Goal: Transaction & Acquisition: Obtain resource

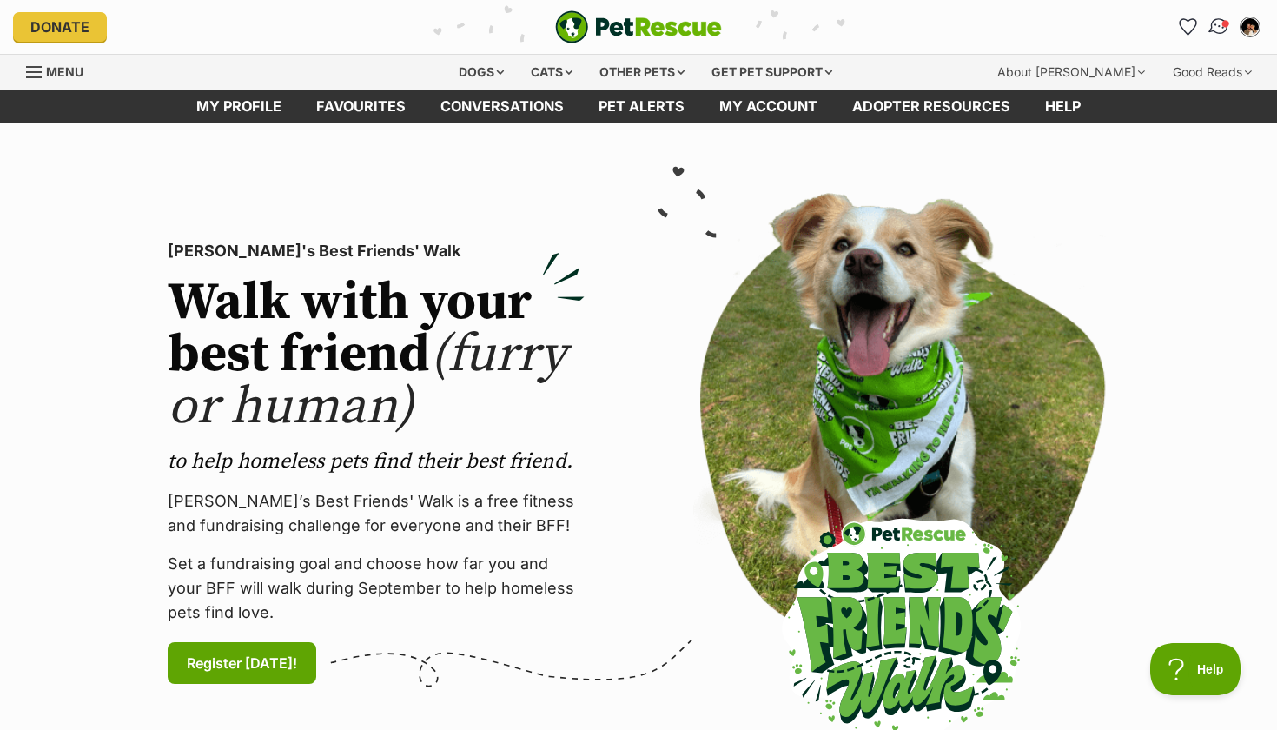
click at [1210, 27] on img "Conversations" at bounding box center [1219, 27] width 23 height 23
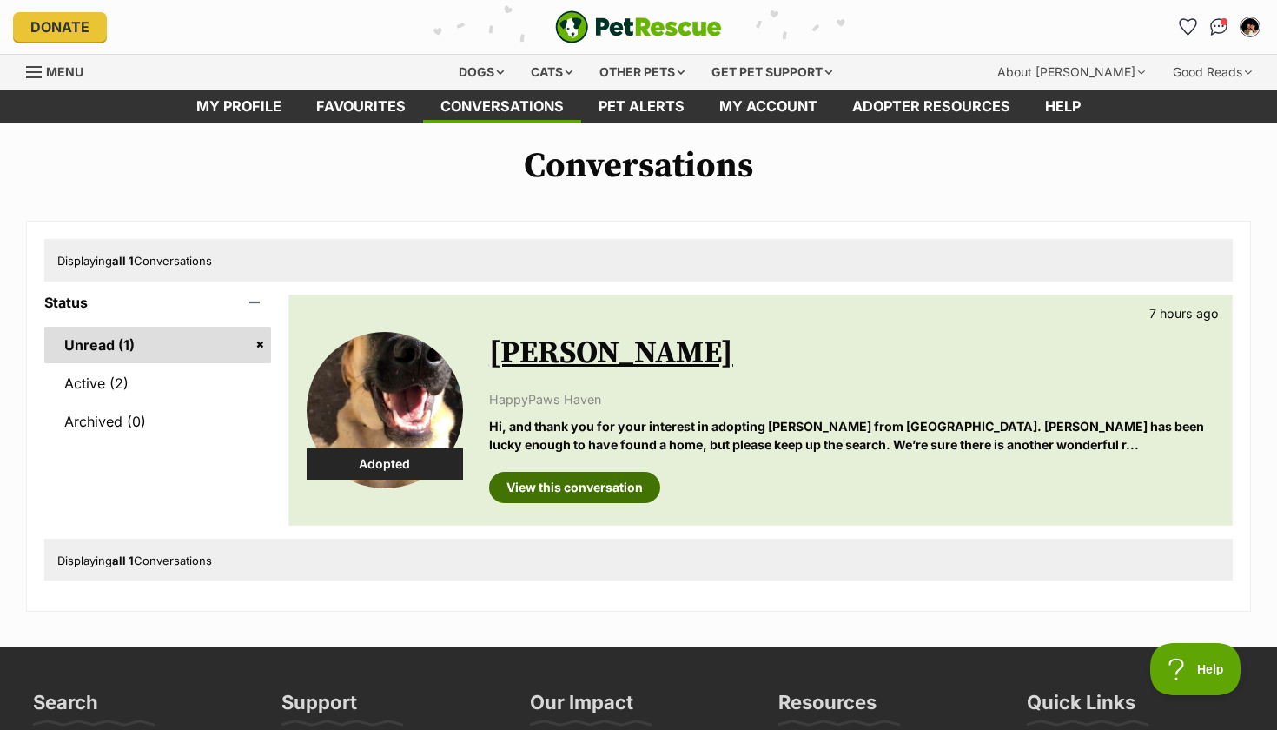
click at [547, 491] on link "View this conversation" at bounding box center [574, 487] width 171 height 31
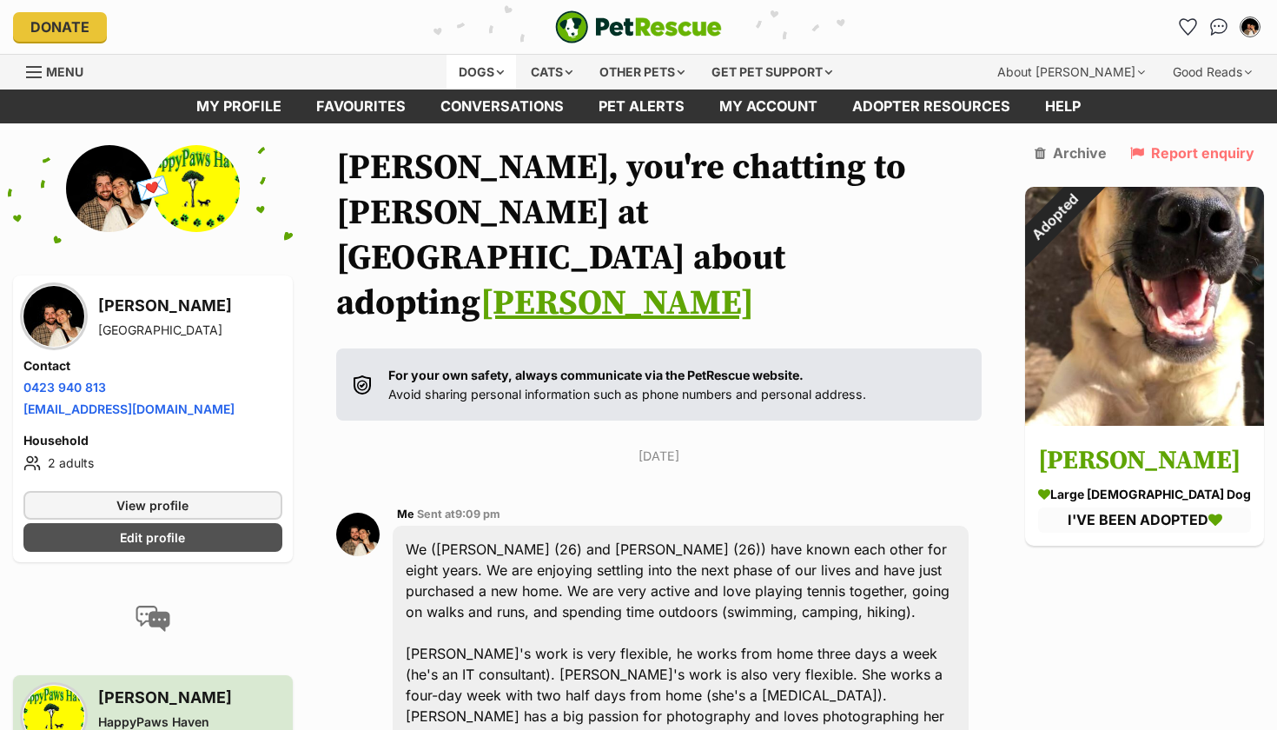
click at [484, 75] on div "Dogs" at bounding box center [481, 72] width 69 height 35
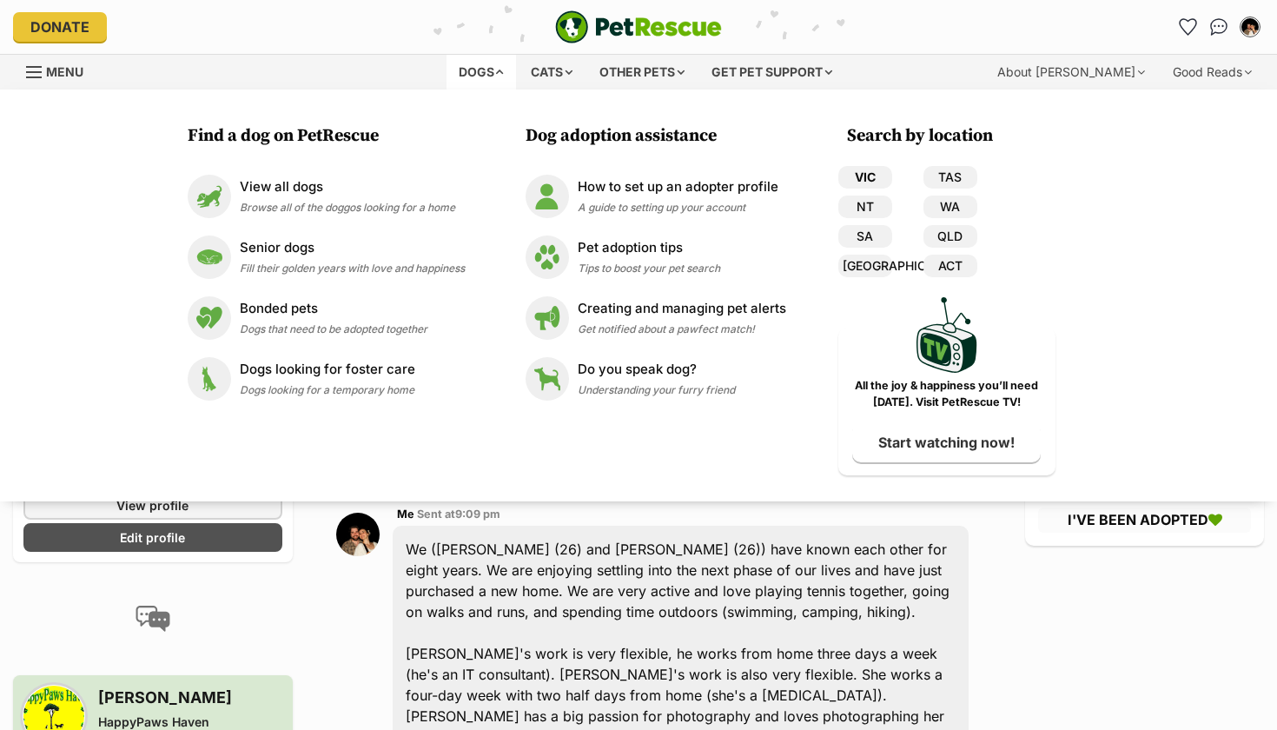
click at [855, 178] on link "VIC" at bounding box center [865, 177] width 54 height 23
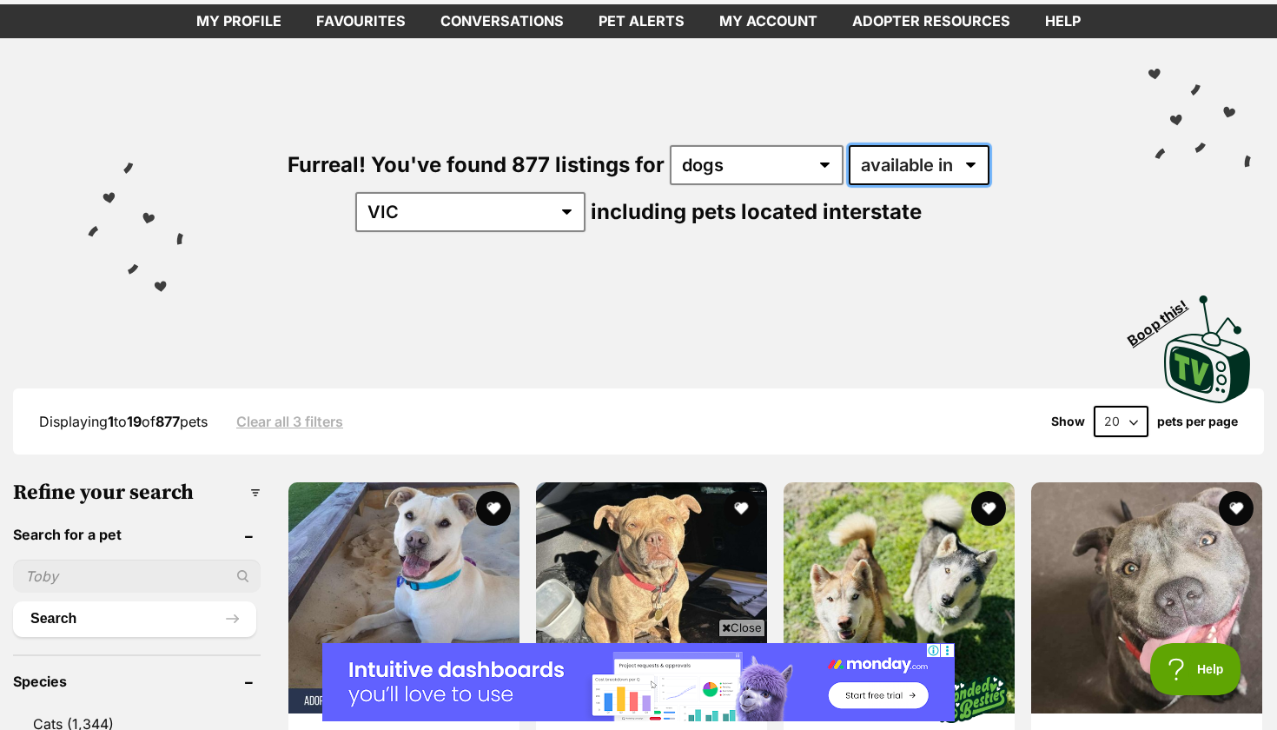
select select "disabled"
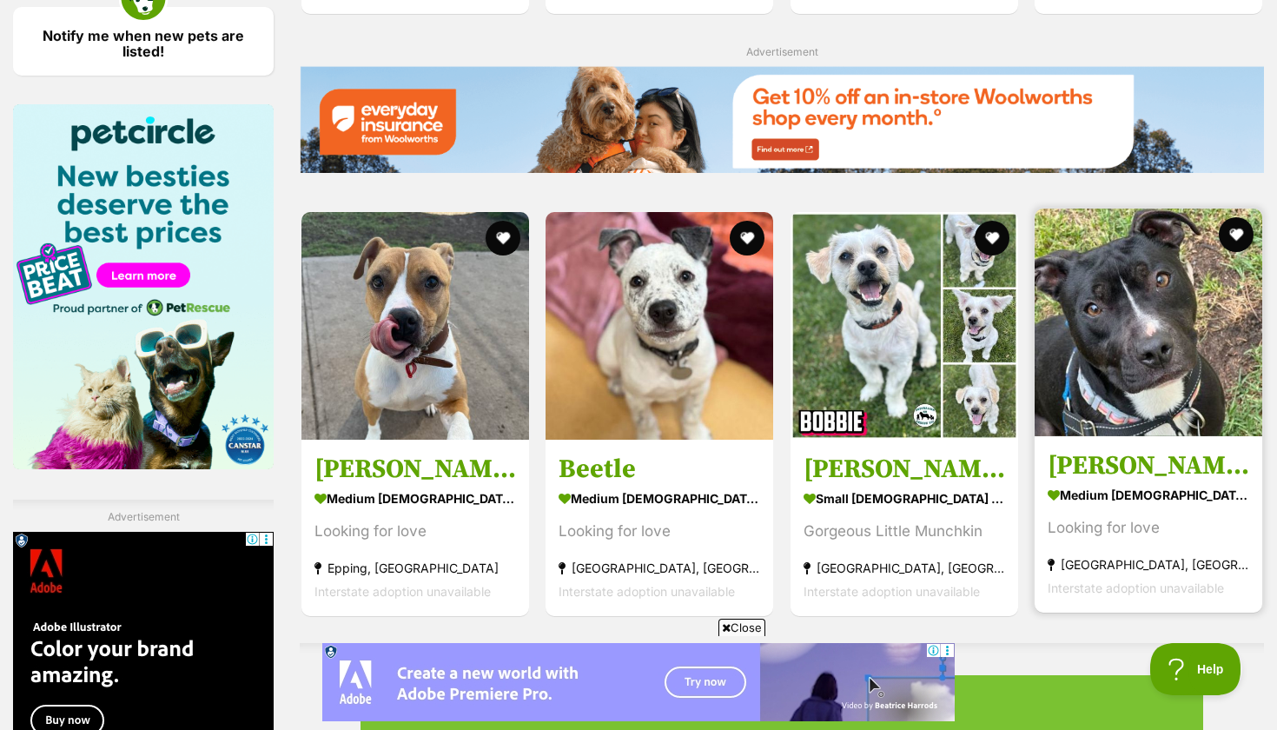
scroll to position [2960, 0]
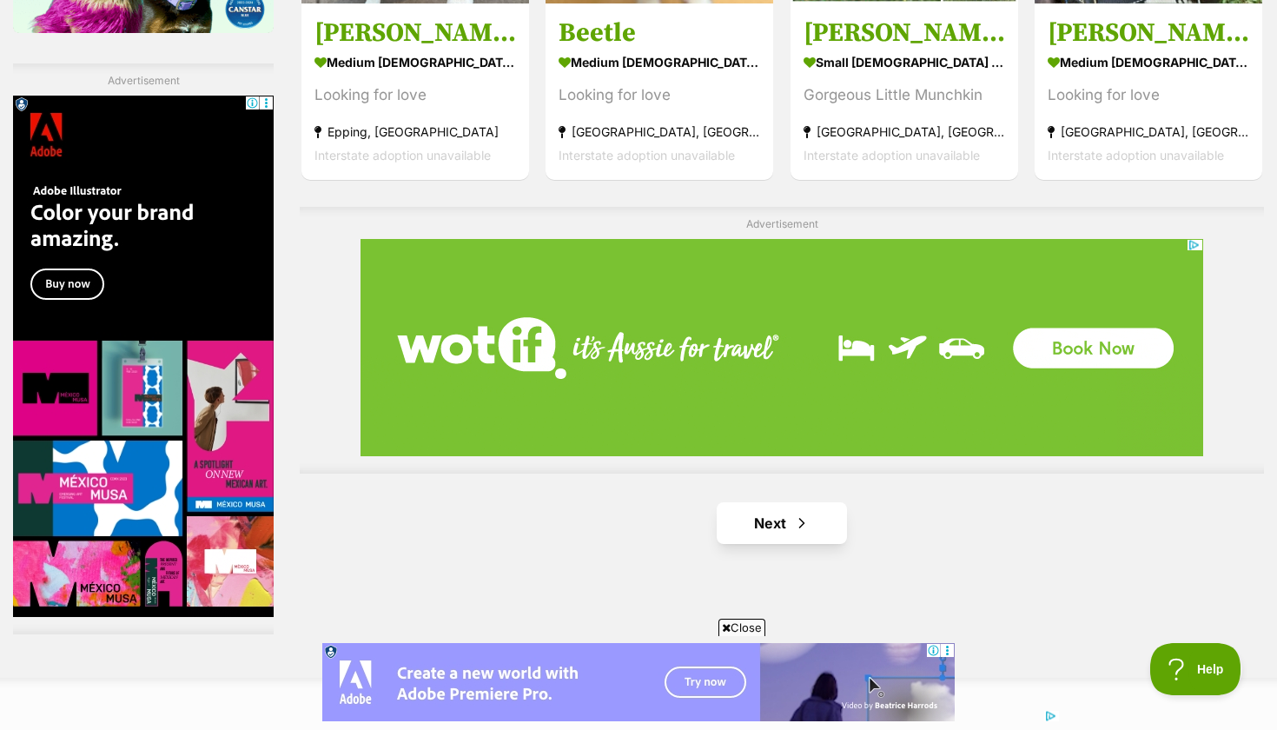
click at [787, 502] on link "Next" at bounding box center [782, 523] width 130 height 42
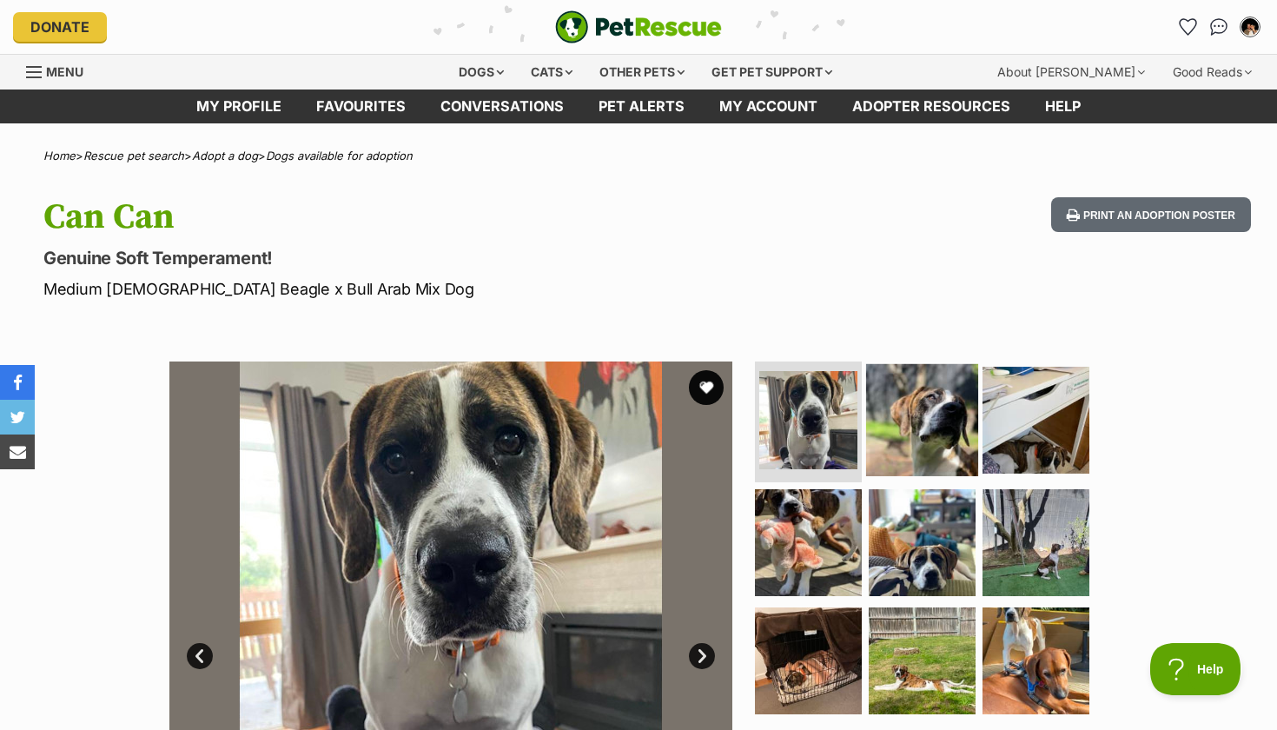
click at [888, 401] on img at bounding box center [922, 419] width 112 height 112
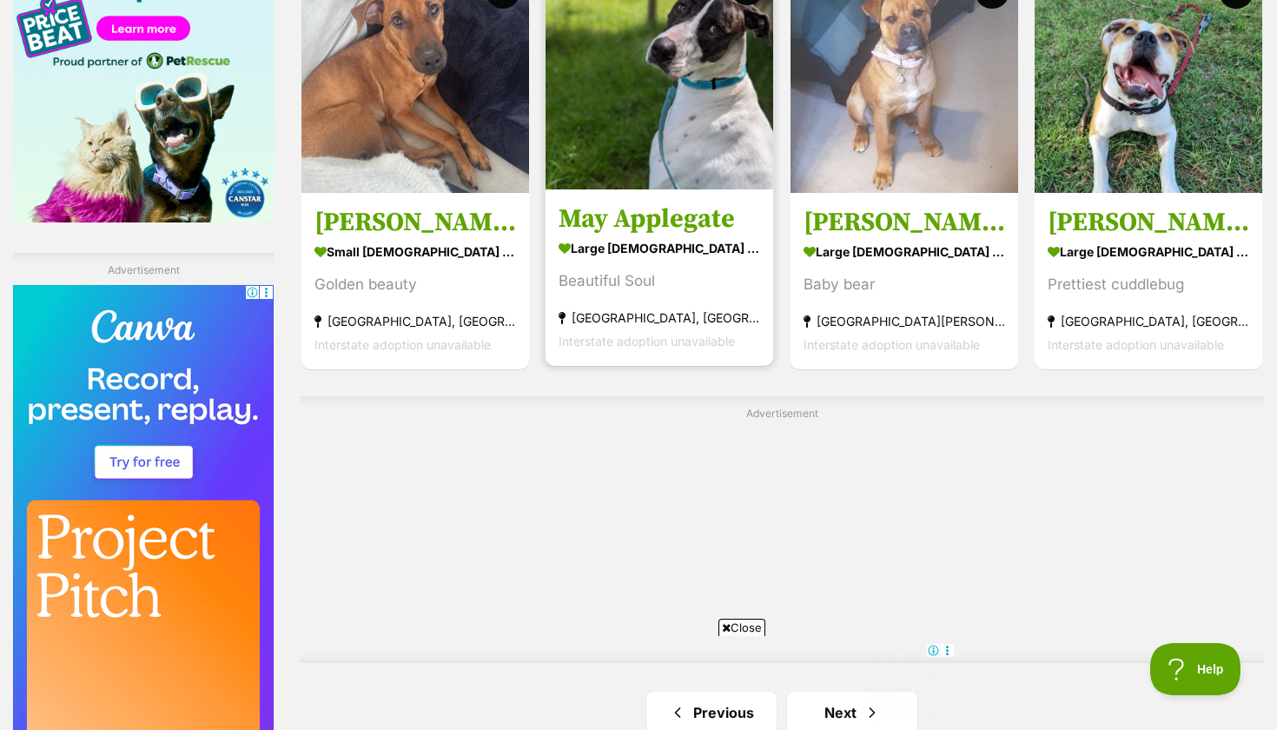
scroll to position [2918, 0]
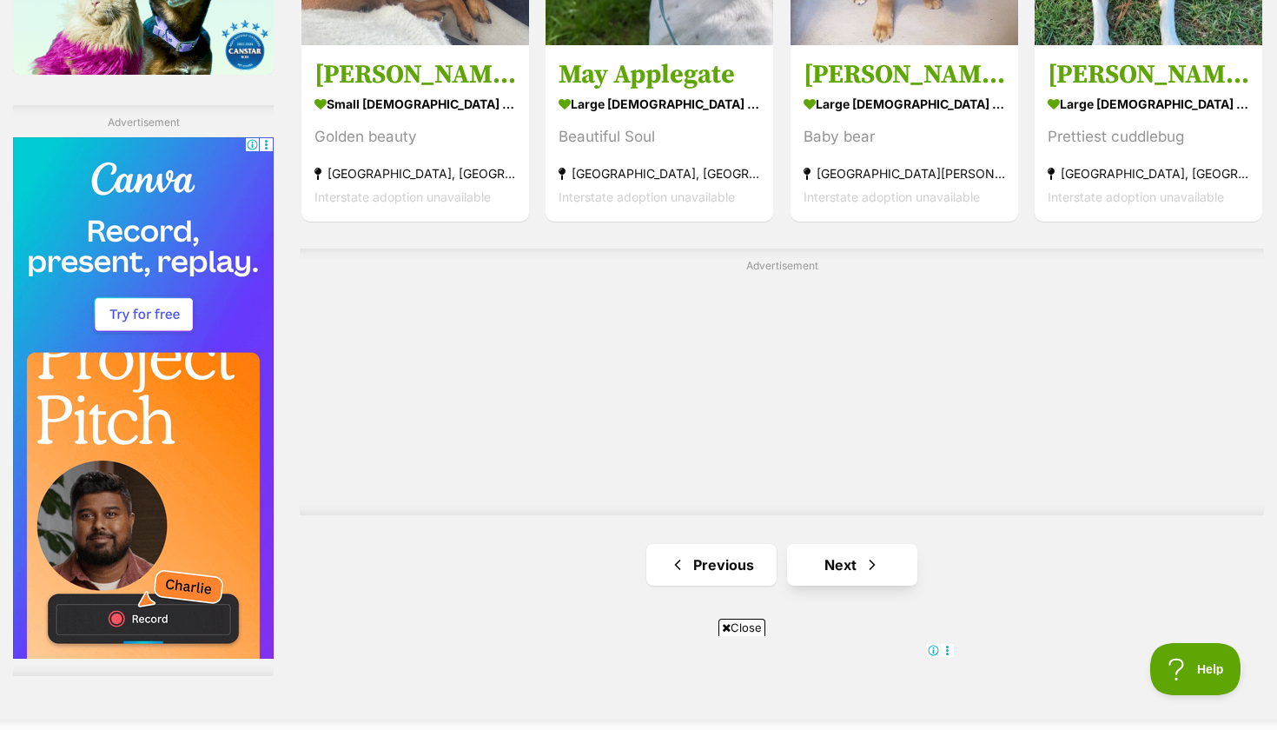
click at [816, 544] on link "Next" at bounding box center [852, 565] width 130 height 42
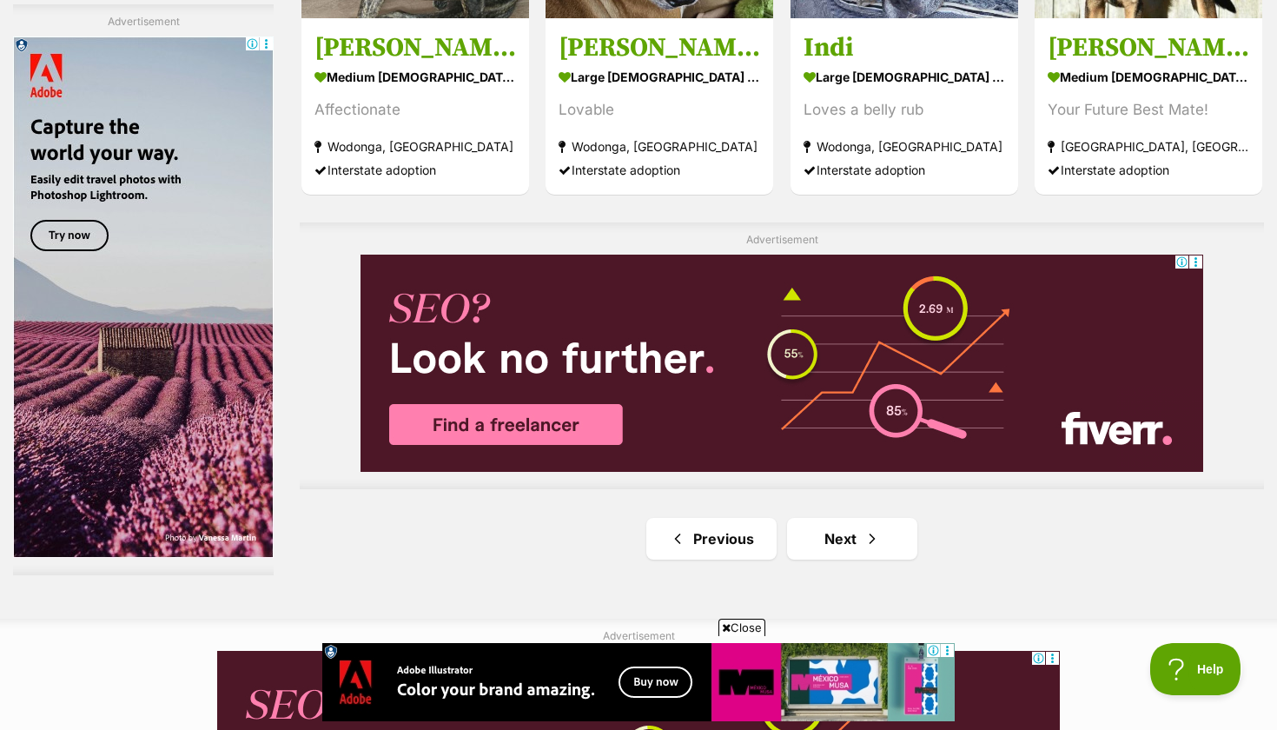
scroll to position [3174, 0]
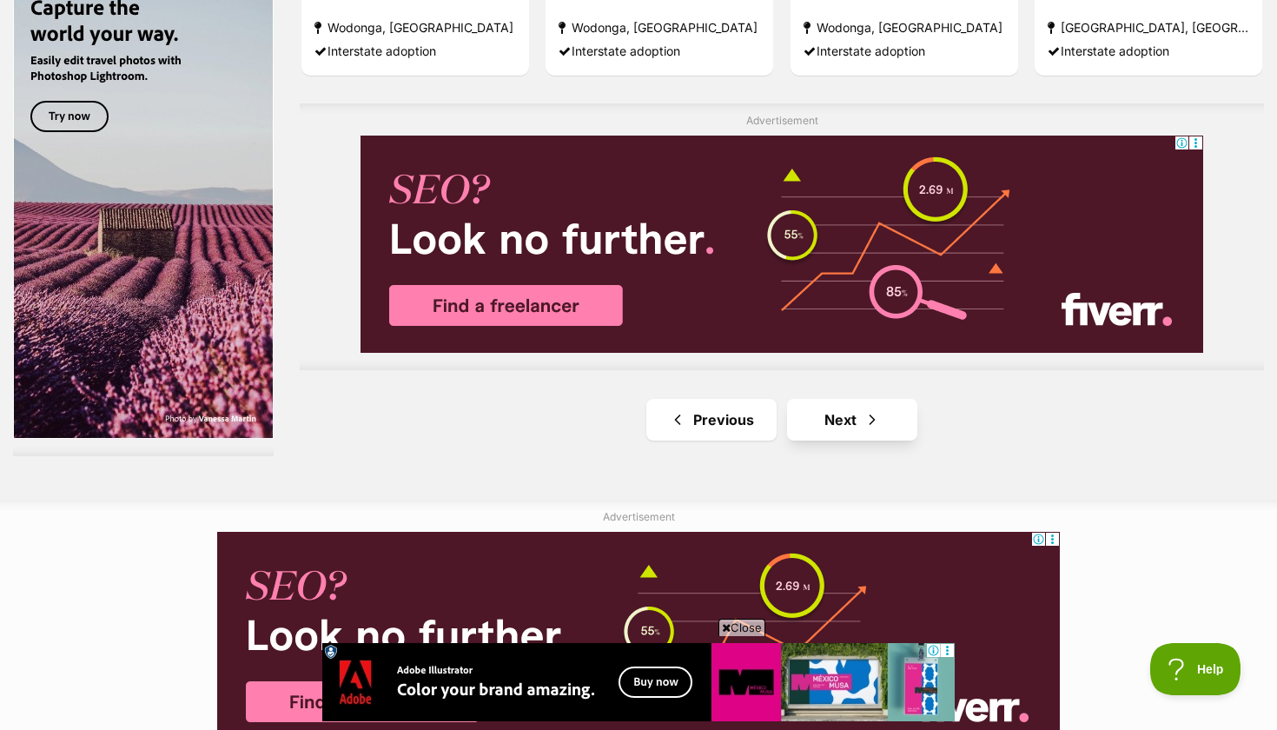
click at [831, 399] on link "Next" at bounding box center [852, 420] width 130 height 42
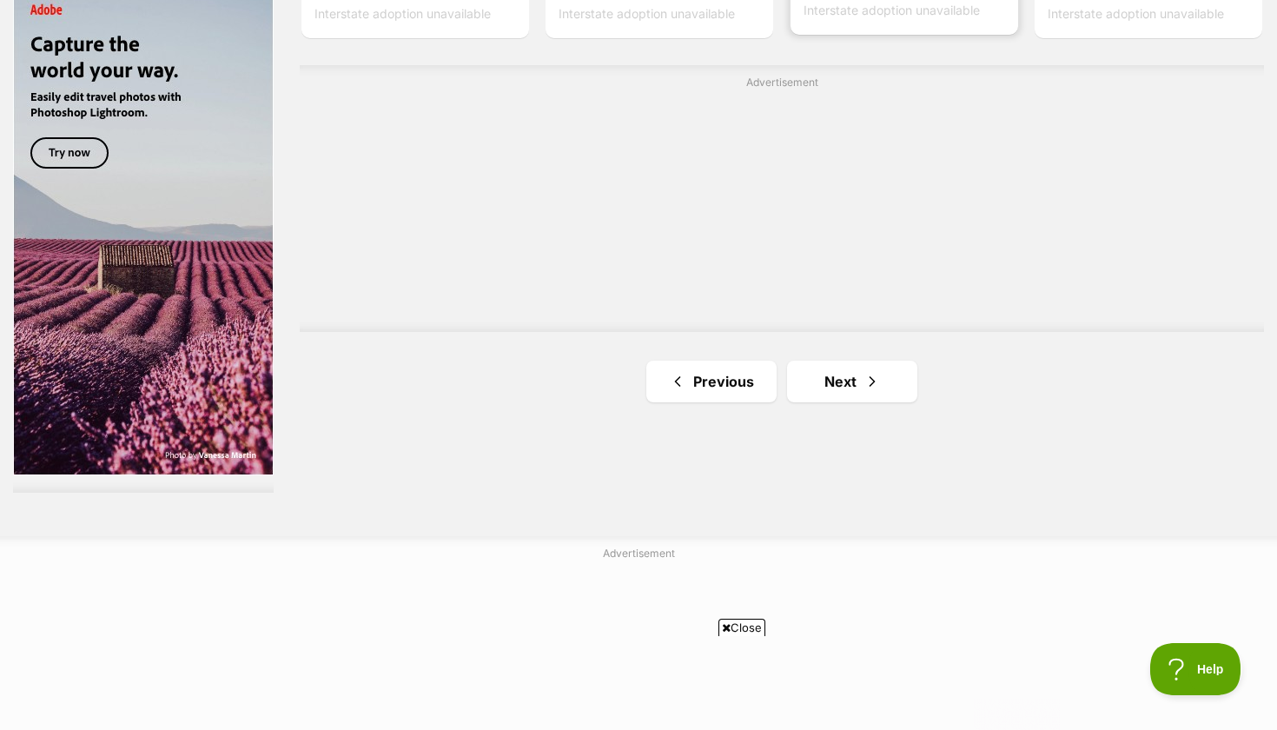
scroll to position [3241, 0]
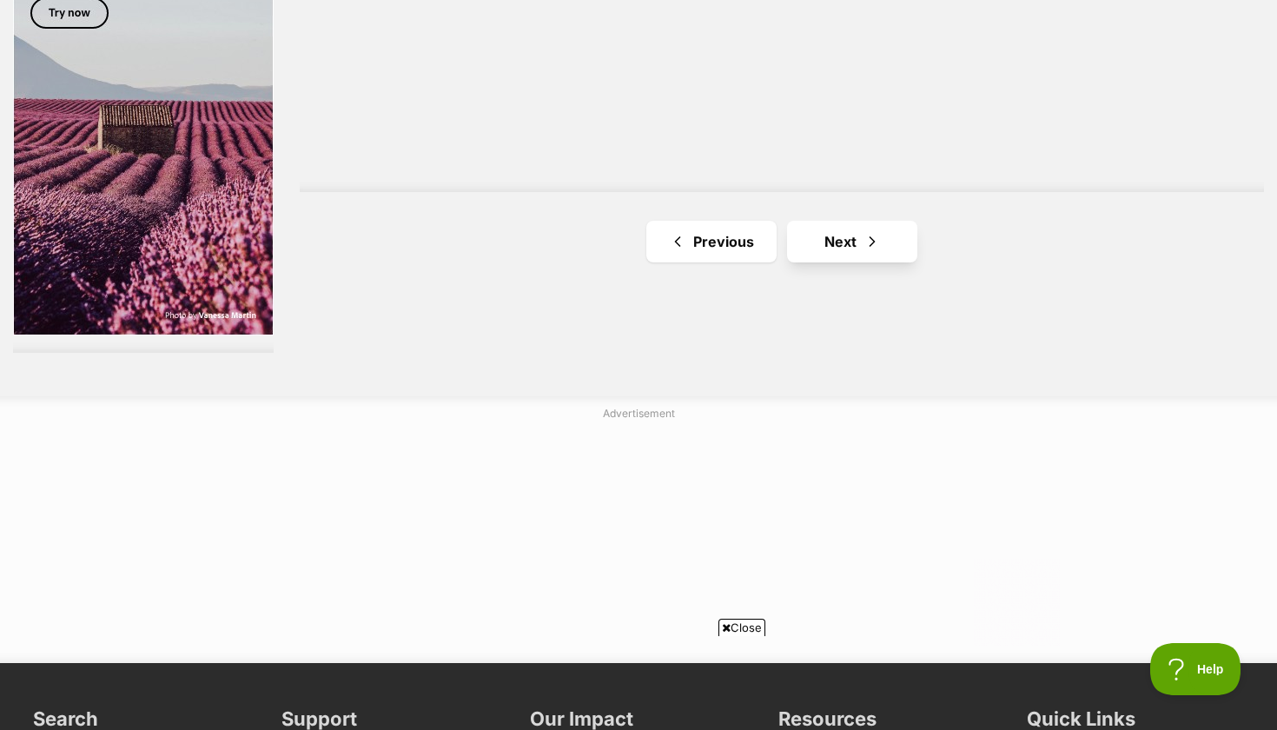
click at [832, 221] on link "Next" at bounding box center [852, 242] width 130 height 42
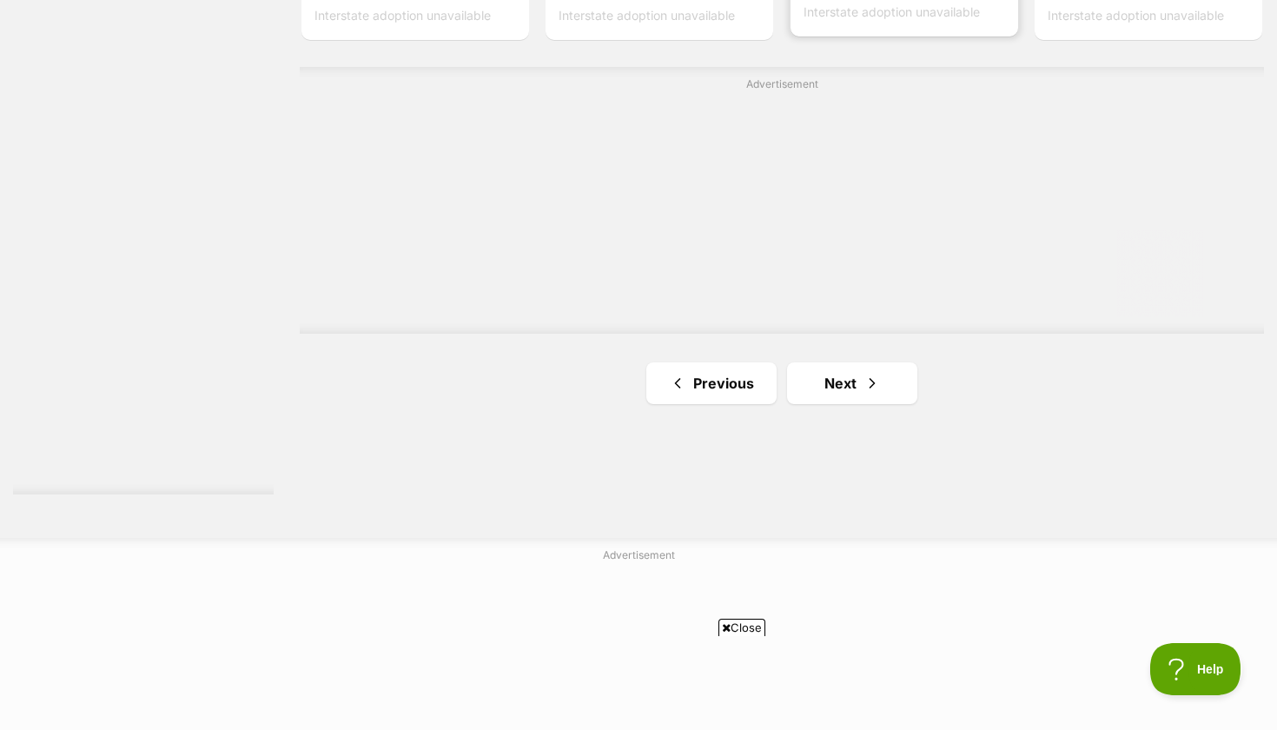
scroll to position [3223, 0]
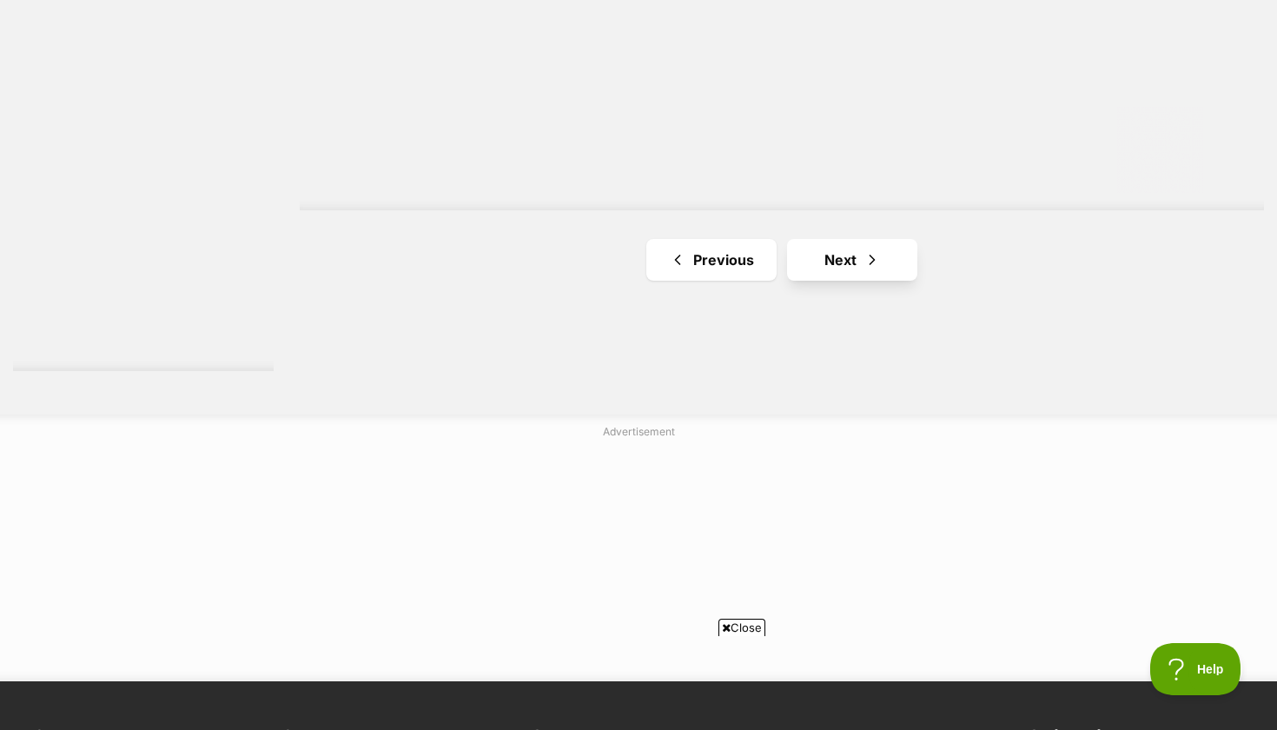
click at [845, 239] on link "Next" at bounding box center [852, 260] width 130 height 42
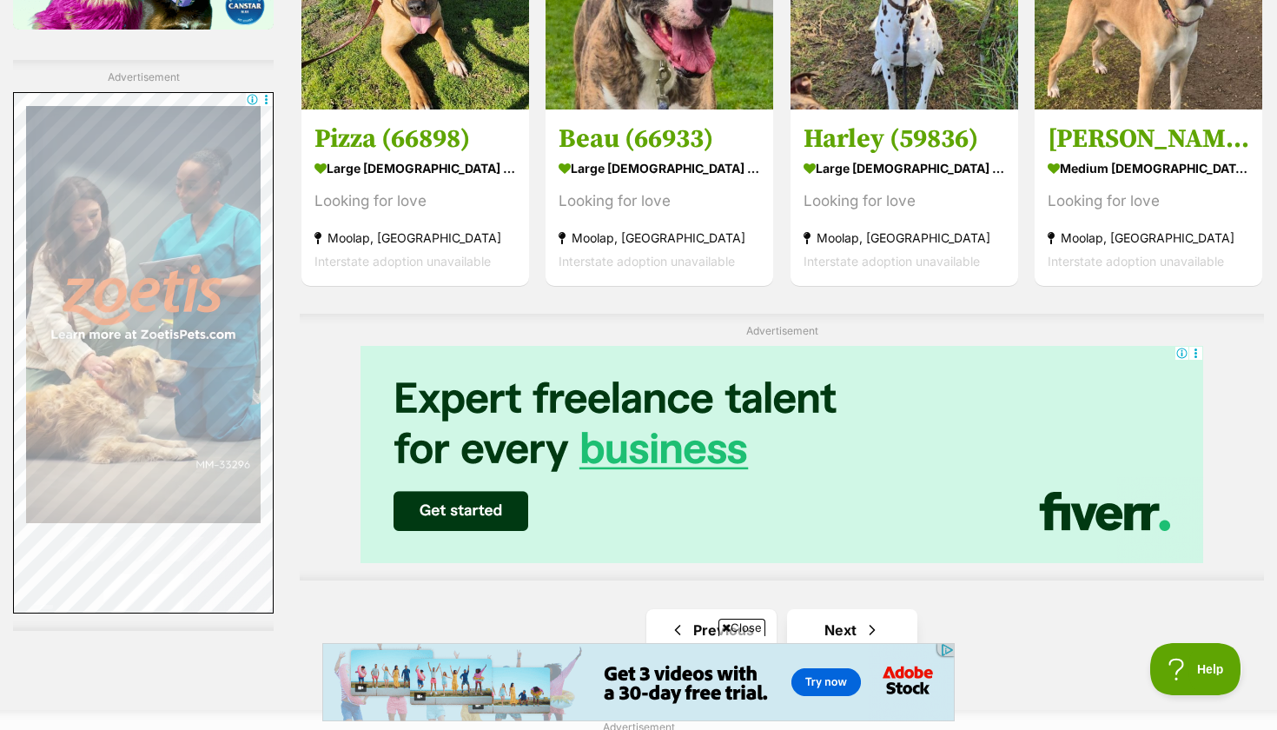
click at [864, 619] on span "Next page" at bounding box center [872, 629] width 17 height 21
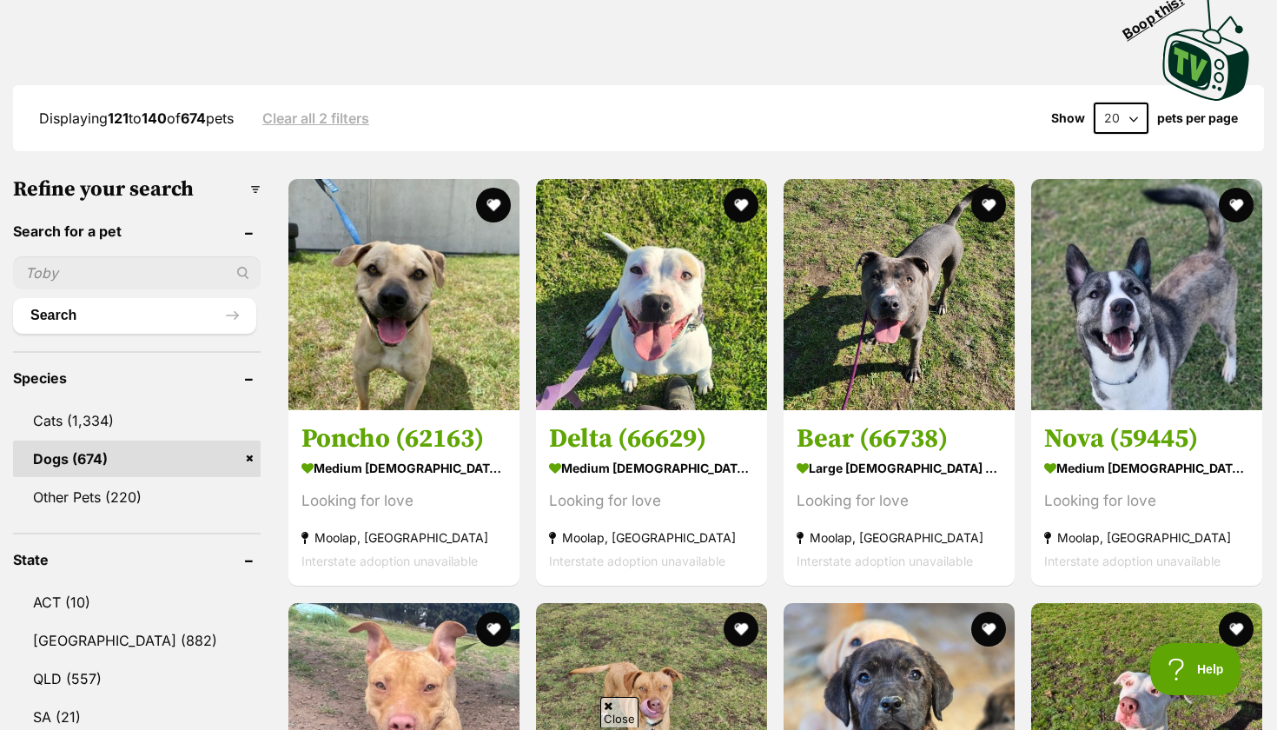
scroll to position [533, 0]
